Goal: Navigation & Orientation: Find specific page/section

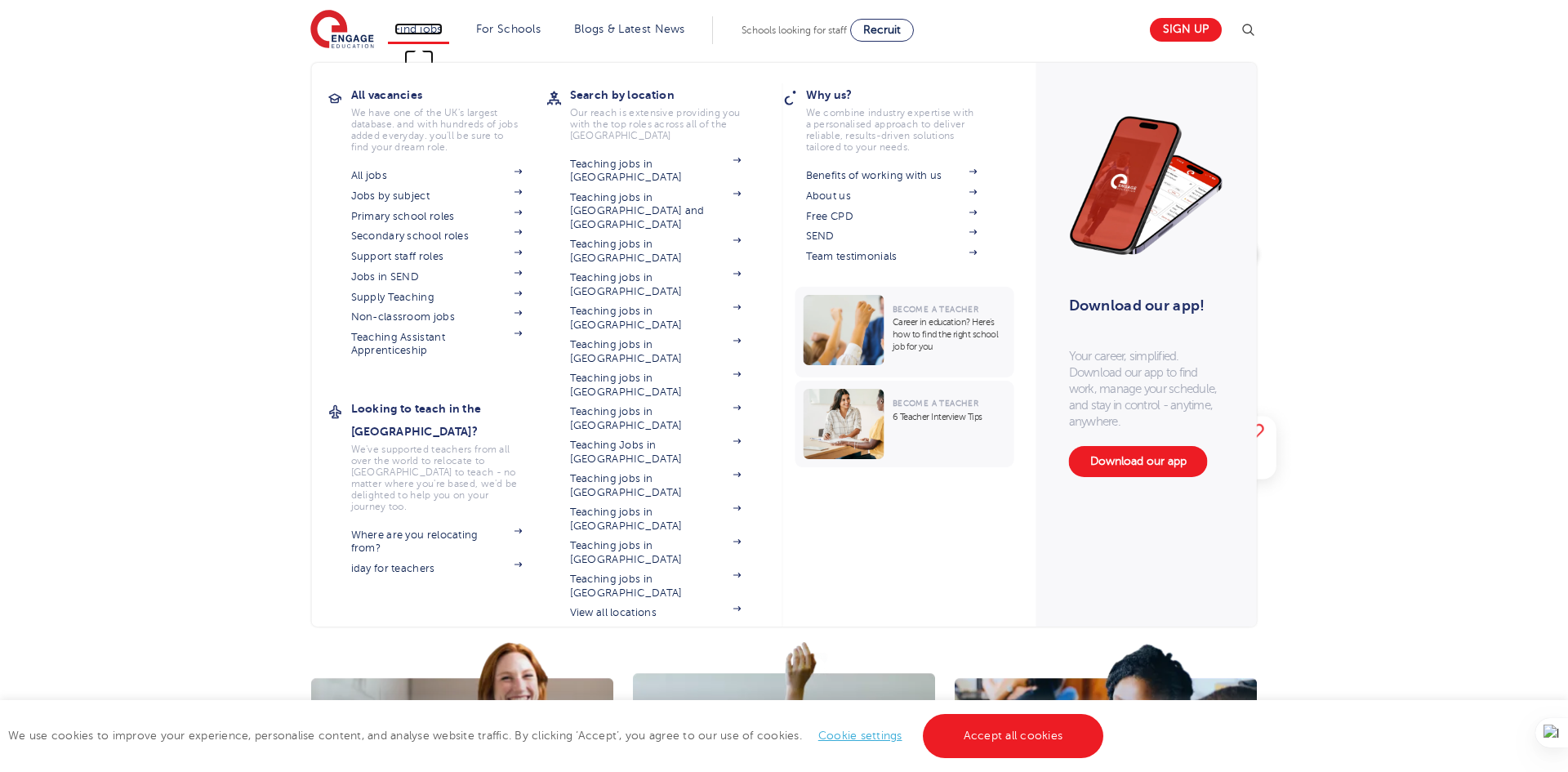
click at [411, 28] on link "Find jobs" at bounding box center [418, 29] width 48 height 12
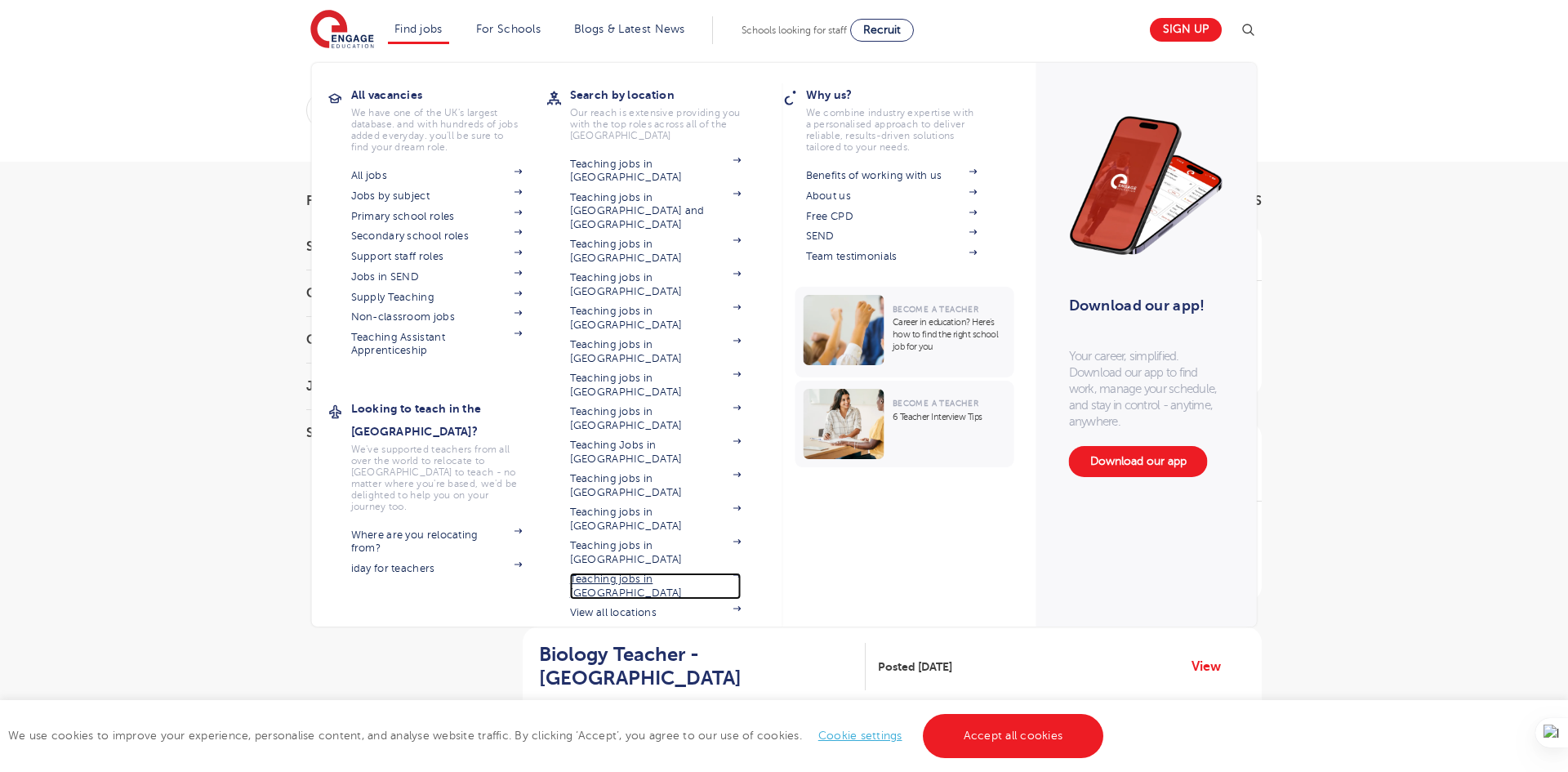
click at [729, 572] on span at bounding box center [732, 585] width 19 height 27
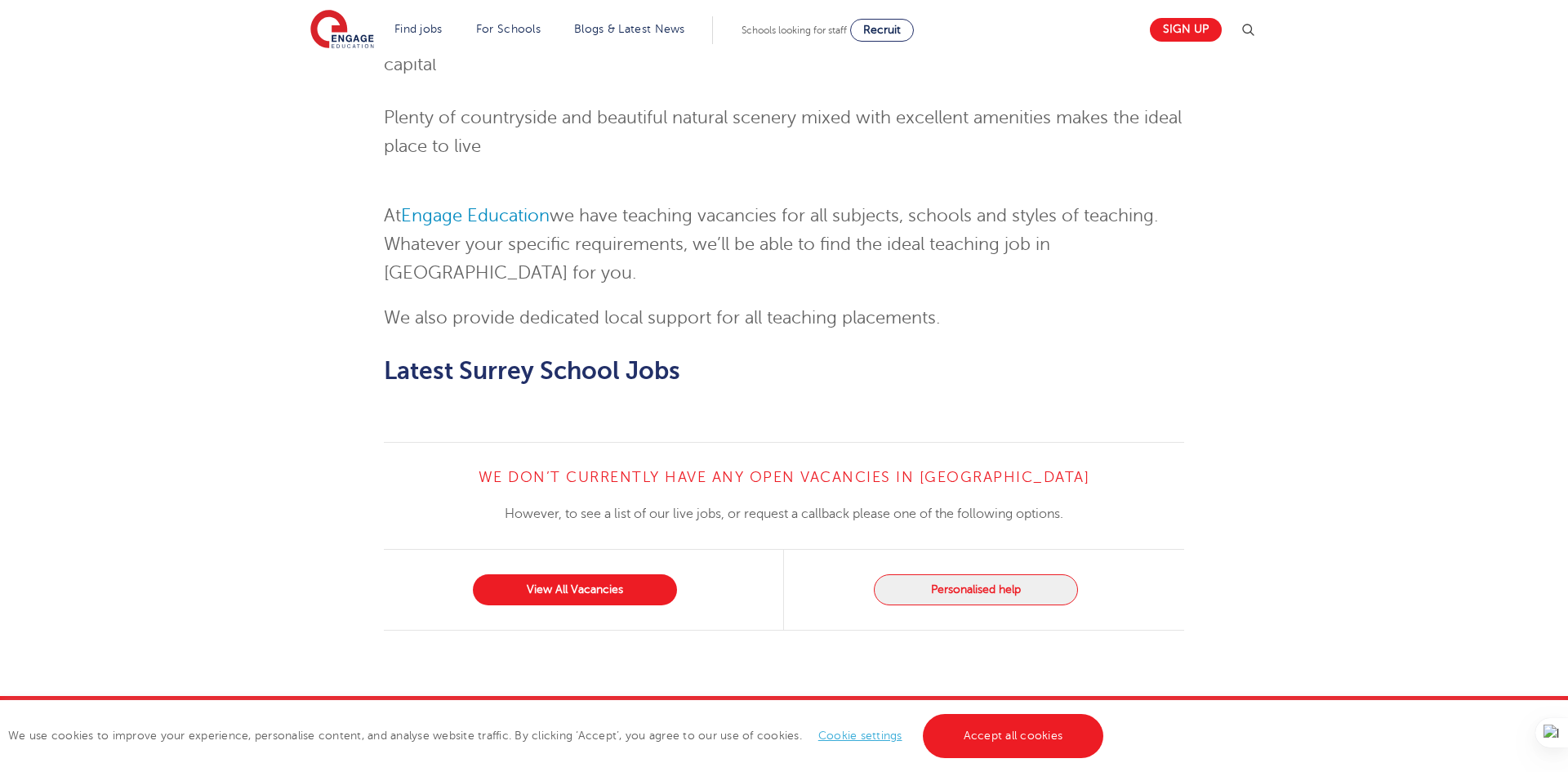
scroll to position [1666, 0]
